Goal: Task Accomplishment & Management: Manage account settings

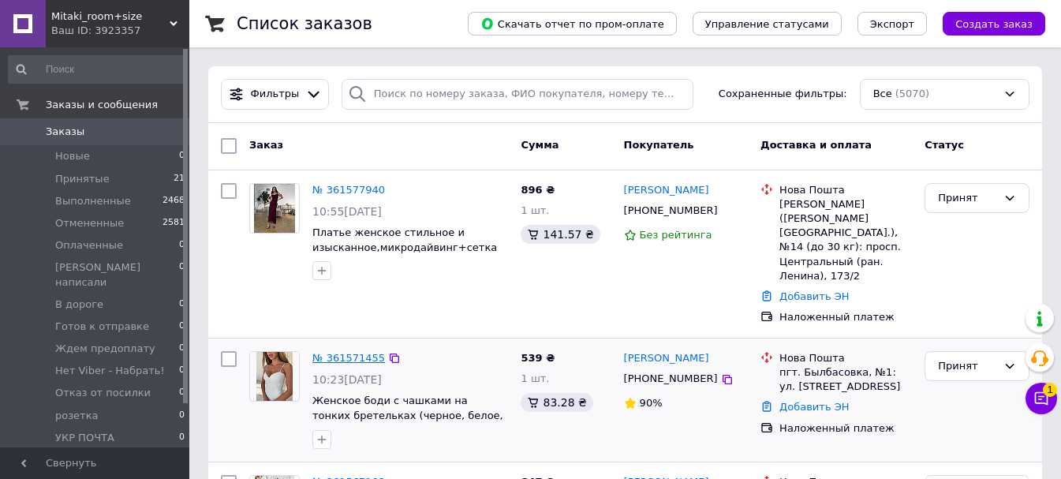
click at [334, 352] on link "№ 361571455" at bounding box center [348, 358] width 73 height 12
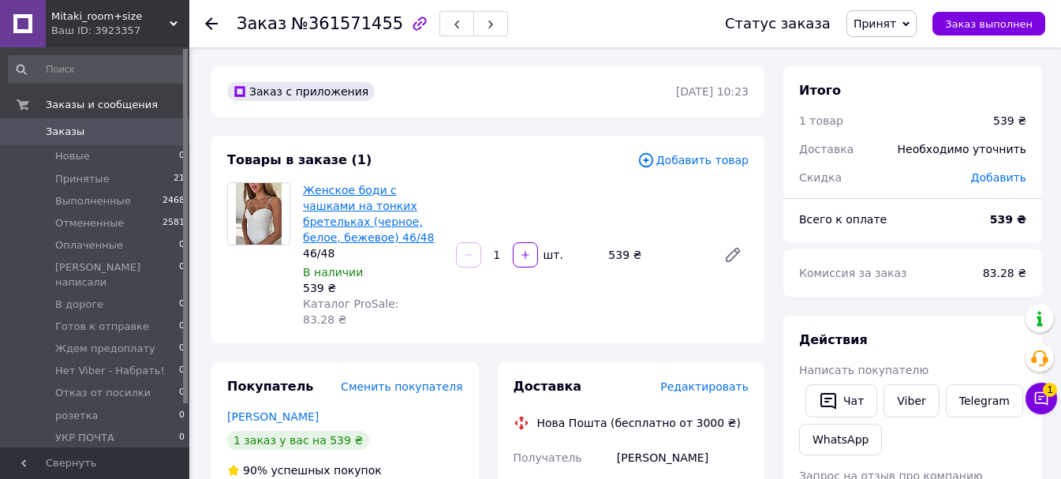
click at [367, 193] on link "Женское боди с чашками на тонких бретельках (черное, белое, бежевое) 46/48" at bounding box center [368, 214] width 131 height 60
click at [210, 23] on use at bounding box center [211, 23] width 13 height 13
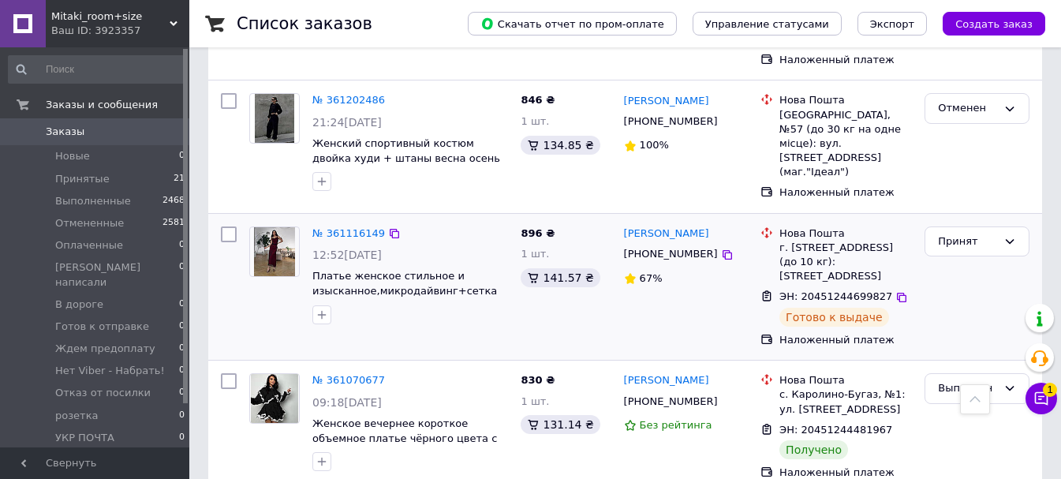
scroll to position [2052, 0]
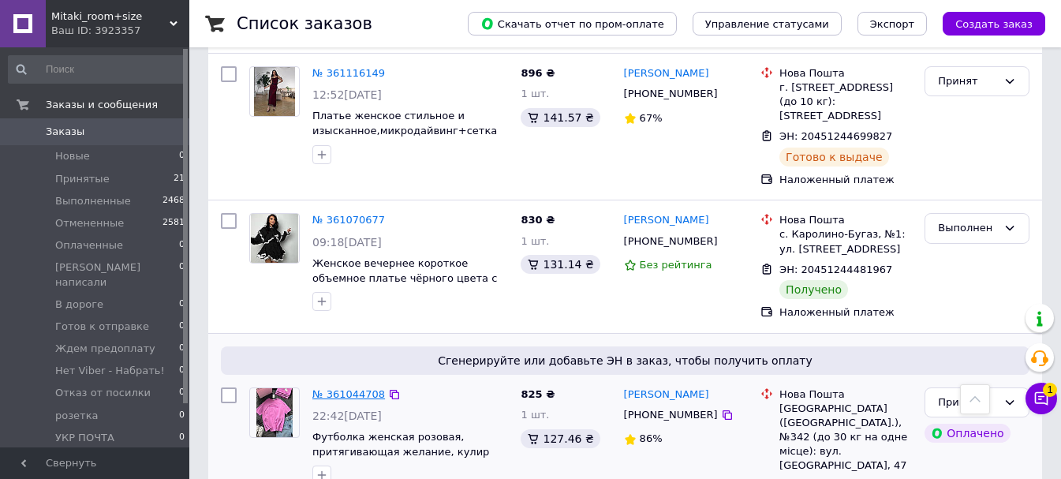
click at [339, 388] on link "№ 361044708" at bounding box center [348, 394] width 73 height 12
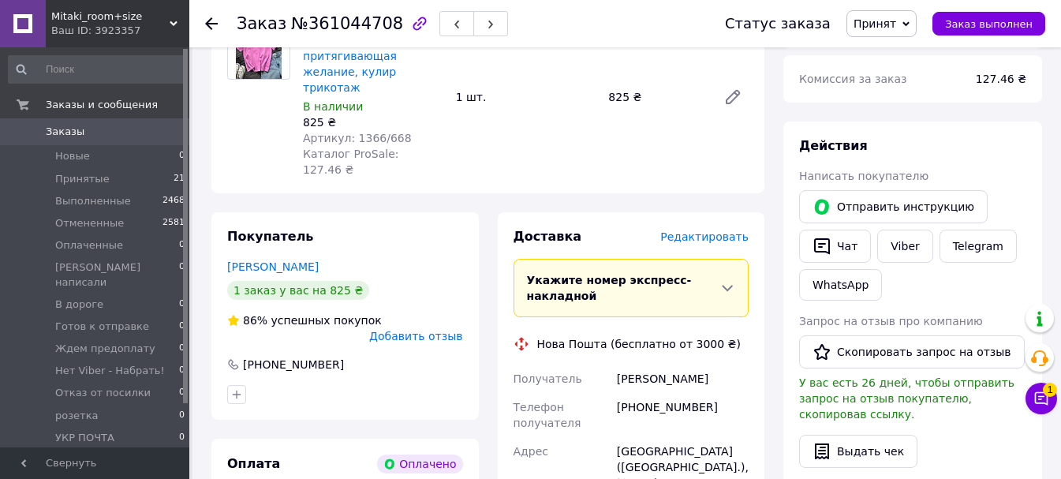
scroll to position [1146, 0]
